Goal: Information Seeking & Learning: Learn about a topic

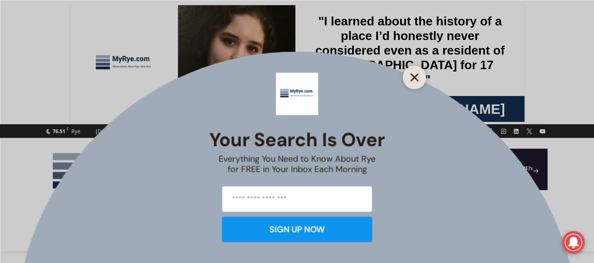
click at [414, 76] on icon "Close" at bounding box center [415, 77] width 8 height 8
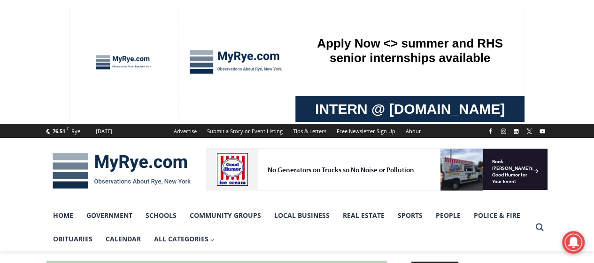
click at [124, 159] on img at bounding box center [122, 170] width 150 height 49
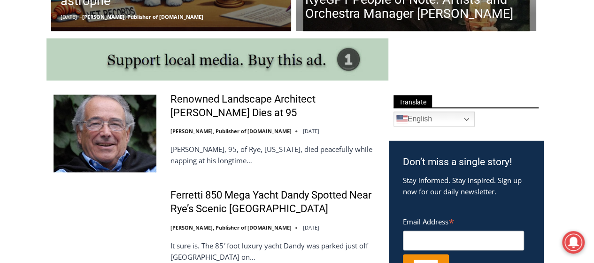
scroll to position [464, 0]
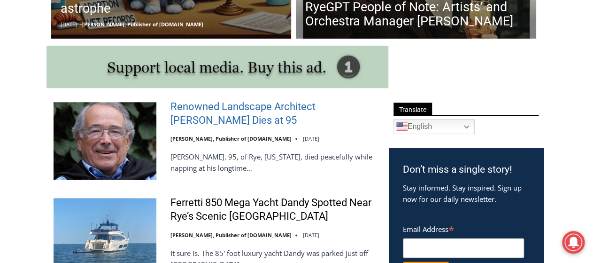
click at [217, 112] on link "Renowned Landscape Architect [PERSON_NAME] Dies at 95" at bounding box center [274, 113] width 206 height 27
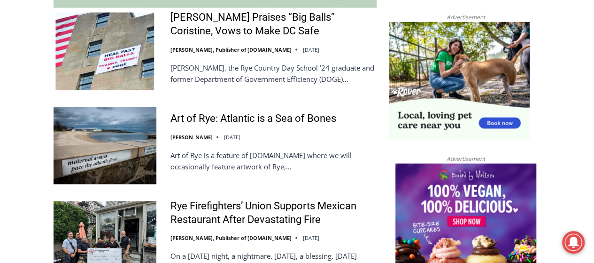
scroll to position [905, 0]
